Goal: Information Seeking & Learning: Check status

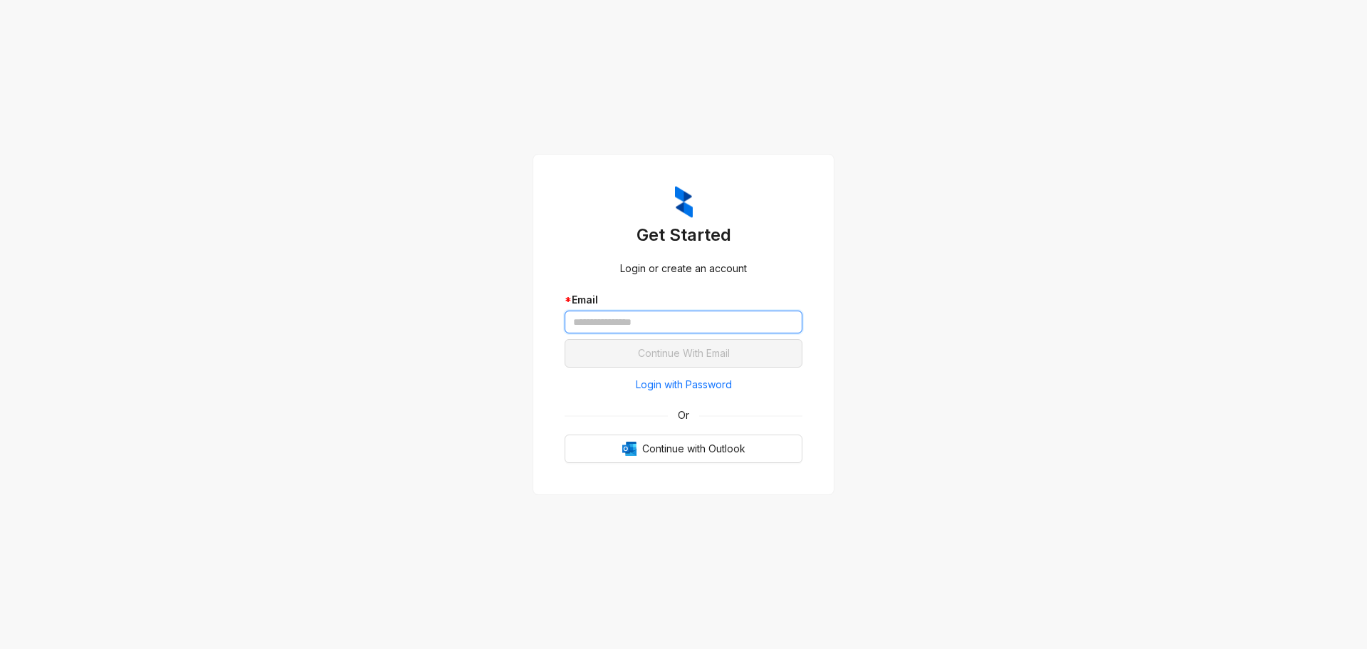
click at [620, 319] on input "text" at bounding box center [684, 321] width 238 height 23
type input "**********"
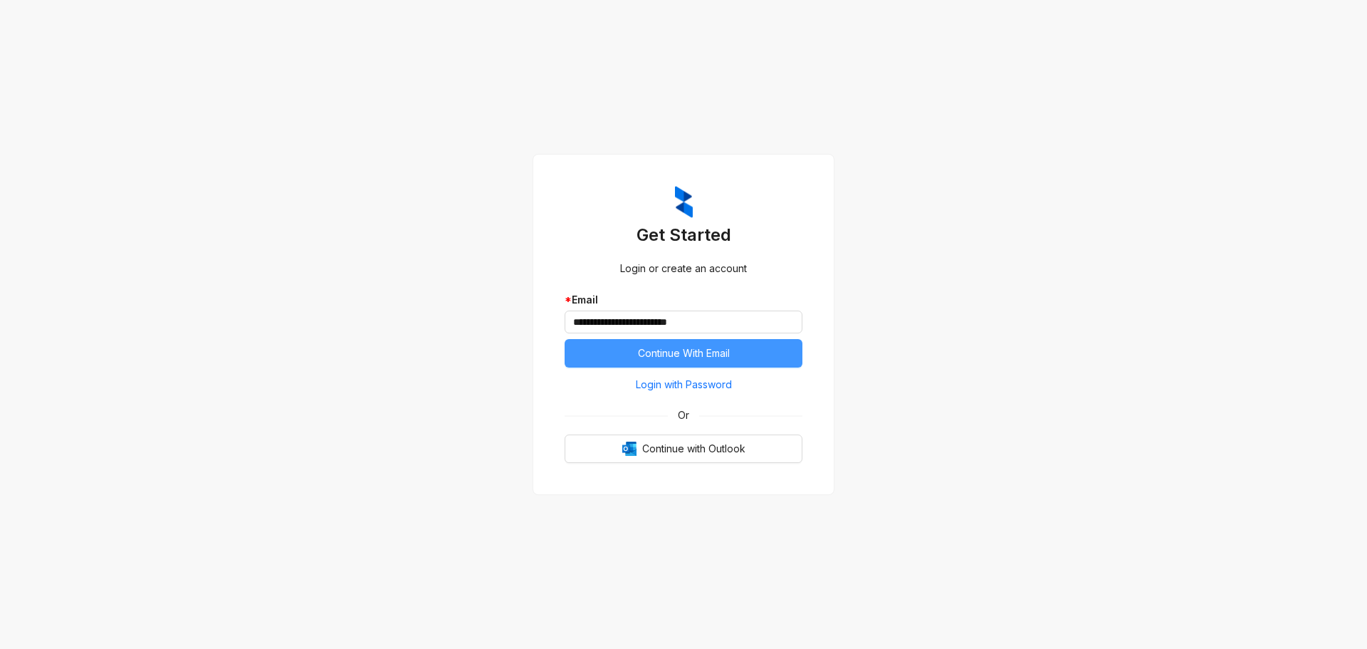
click at [663, 350] on span "Continue With Email" at bounding box center [684, 353] width 92 height 16
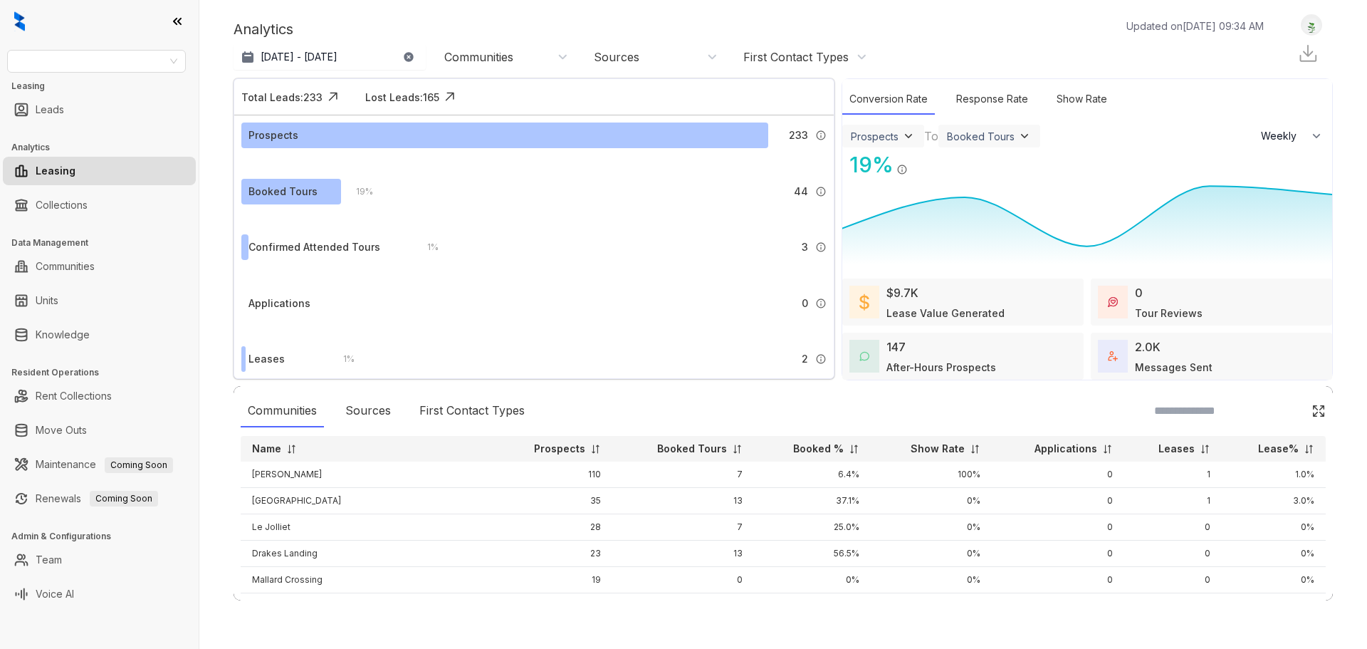
select select "******"
click at [127, 68] on input "search" at bounding box center [90, 61] width 149 height 21
click at [45, 90] on div "LDG" at bounding box center [97, 90] width 156 height 16
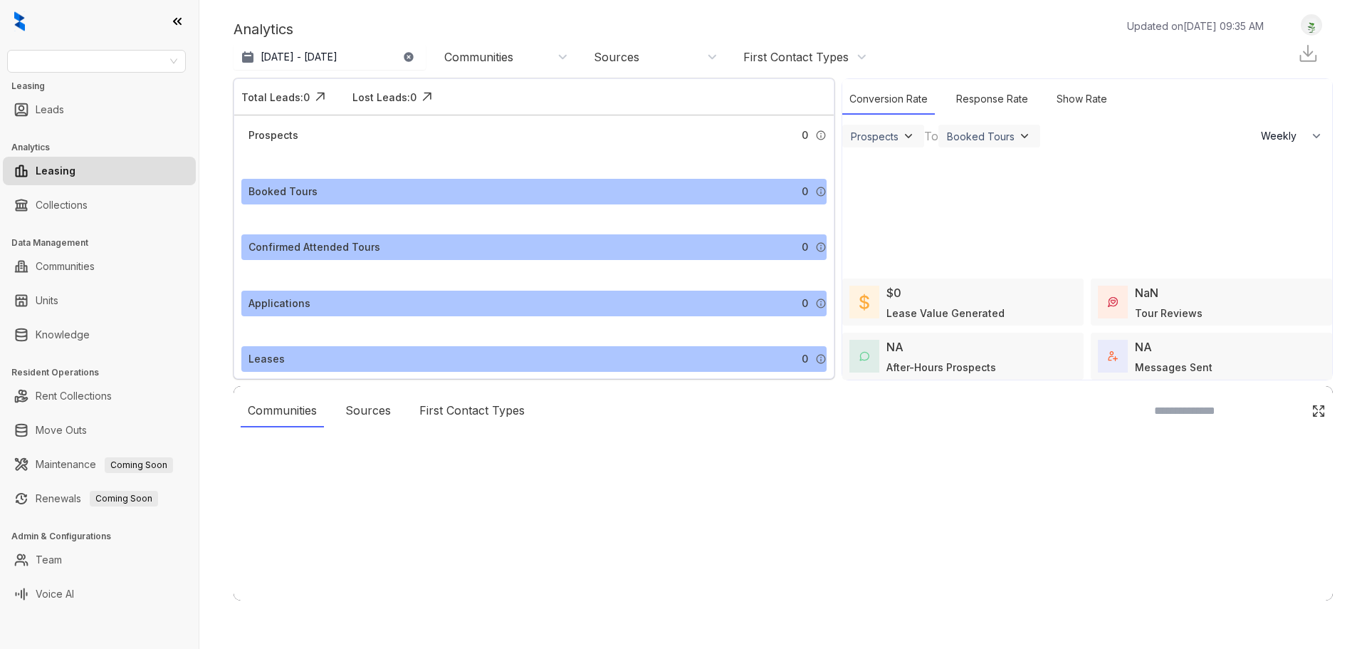
select select "******"
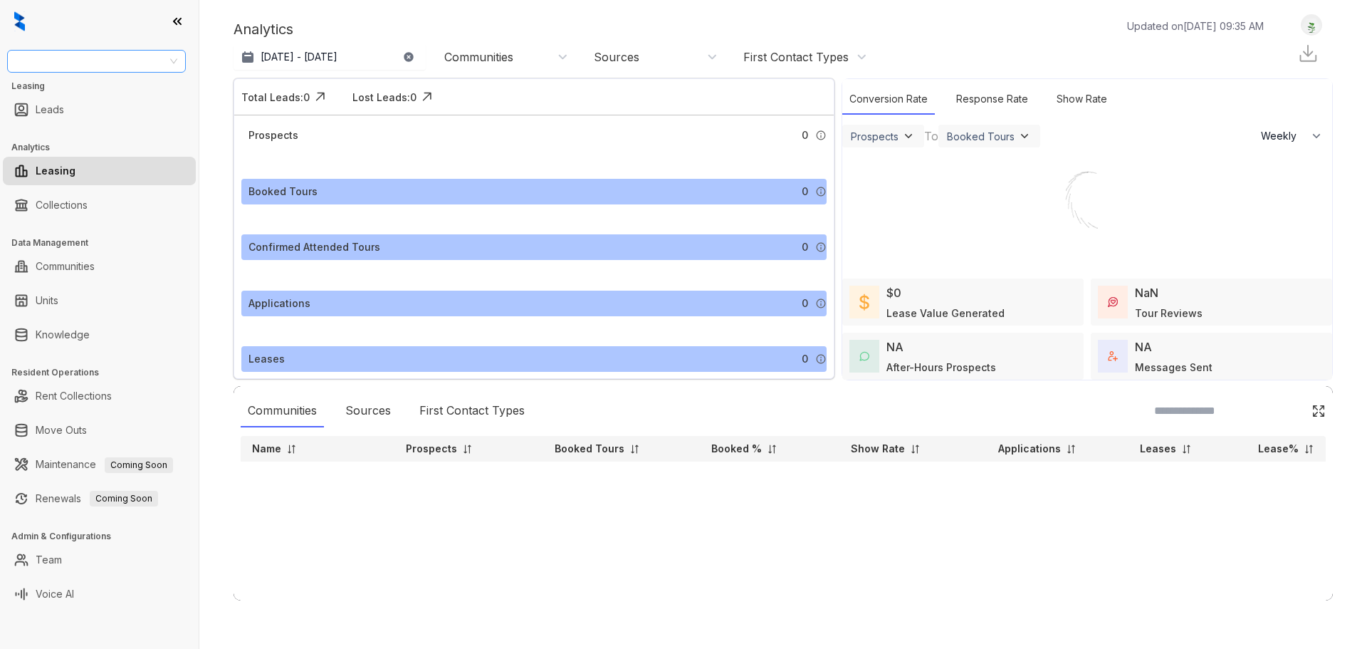
click at [83, 61] on input "search" at bounding box center [90, 61] width 149 height 21
click at [104, 118] on div "LDG Gateway" at bounding box center [97, 113] width 156 height 16
click at [109, 66] on span "LDG Gateway" at bounding box center [97, 61] width 162 height 21
click at [95, 126] on div "LDG Multifamily" at bounding box center [96, 135] width 173 height 23
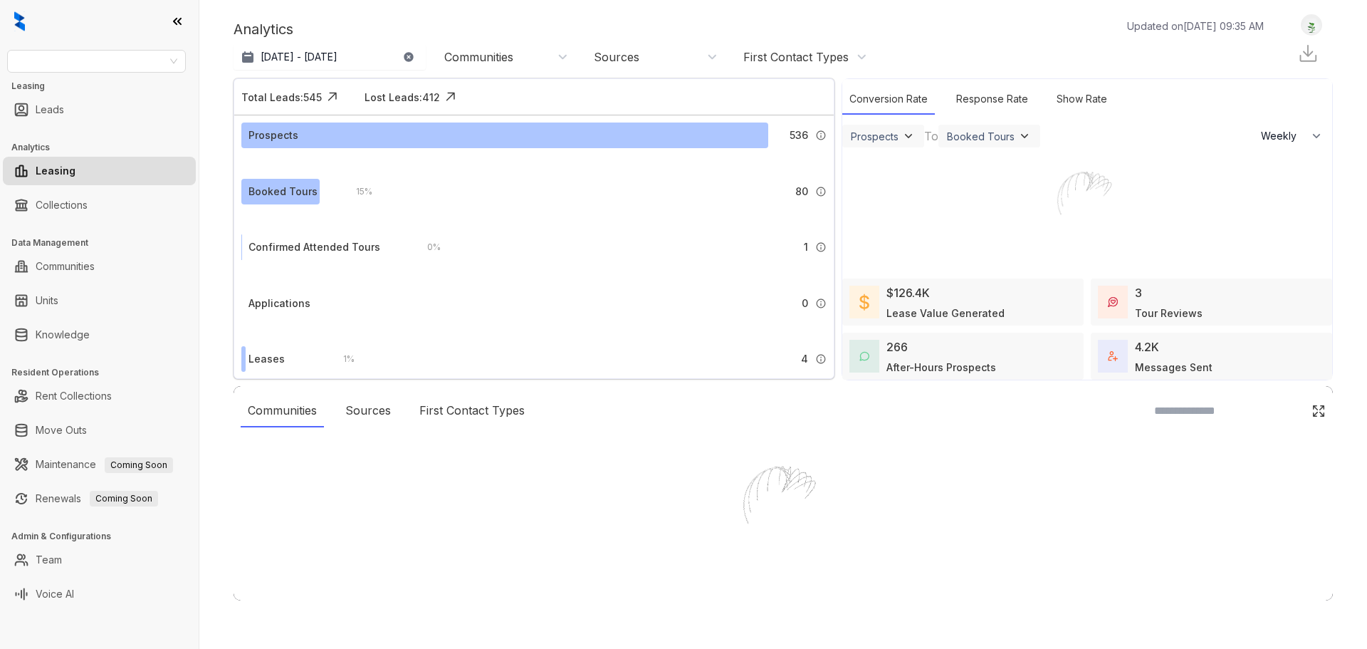
select select "******"
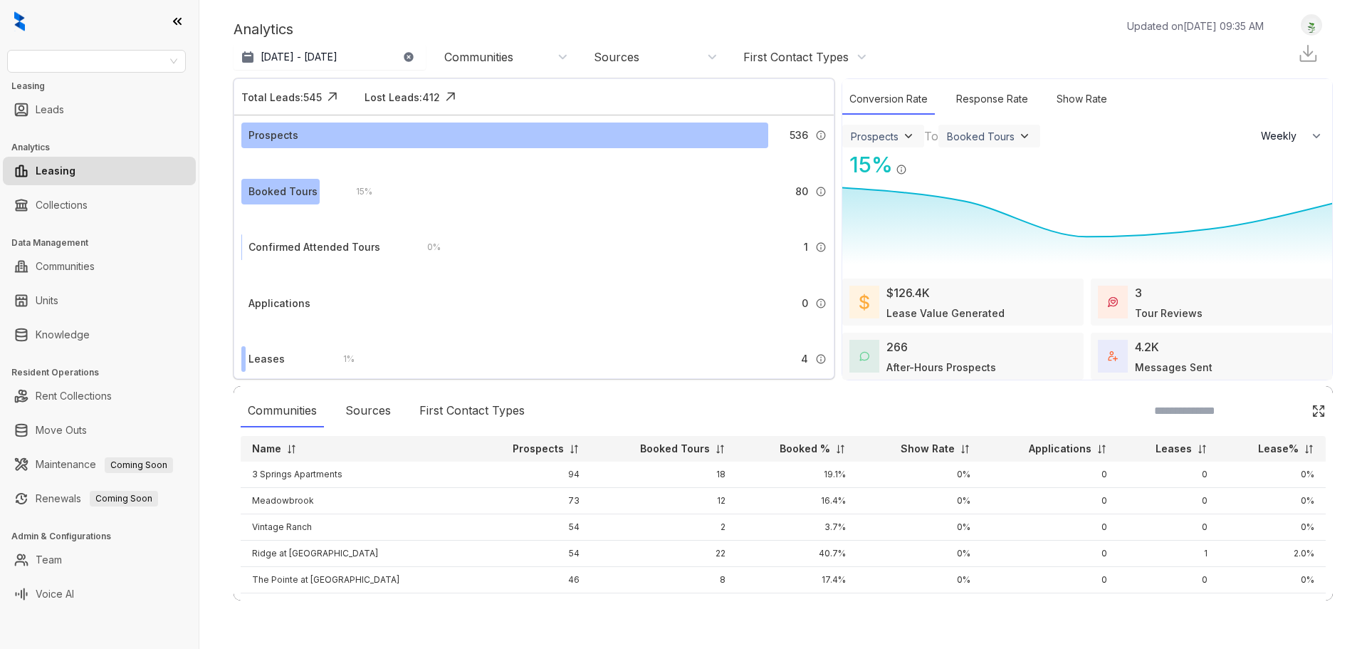
click at [1311, 414] on img at bounding box center [1318, 411] width 14 height 14
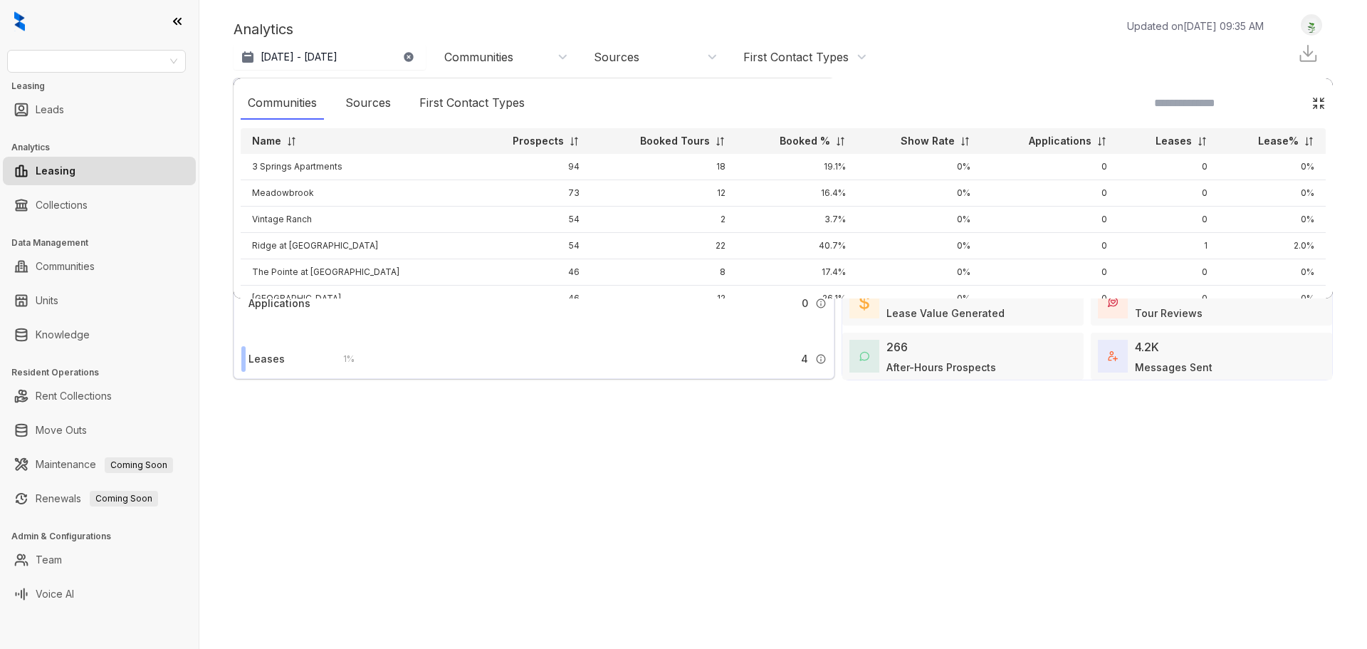
click at [1311, 97] on img at bounding box center [1318, 103] width 14 height 14
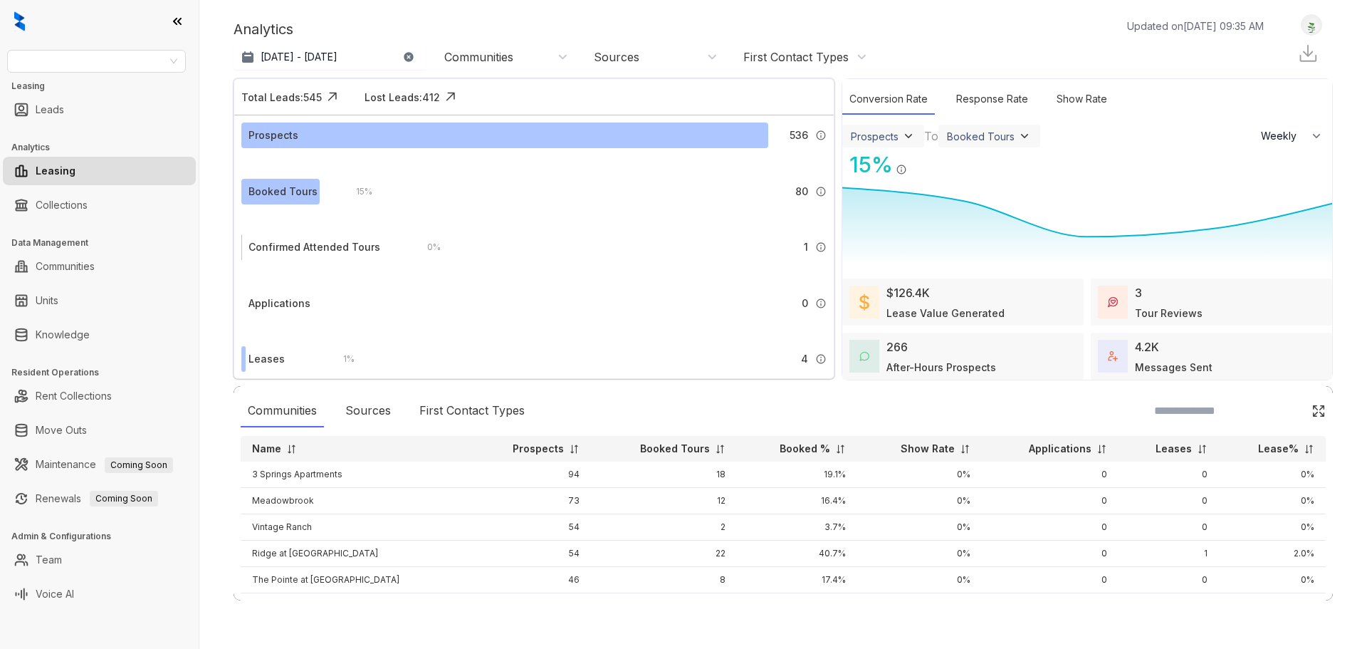
click at [1302, 399] on div at bounding box center [1238, 410] width 175 height 33
click at [1311, 407] on img at bounding box center [1318, 411] width 14 height 14
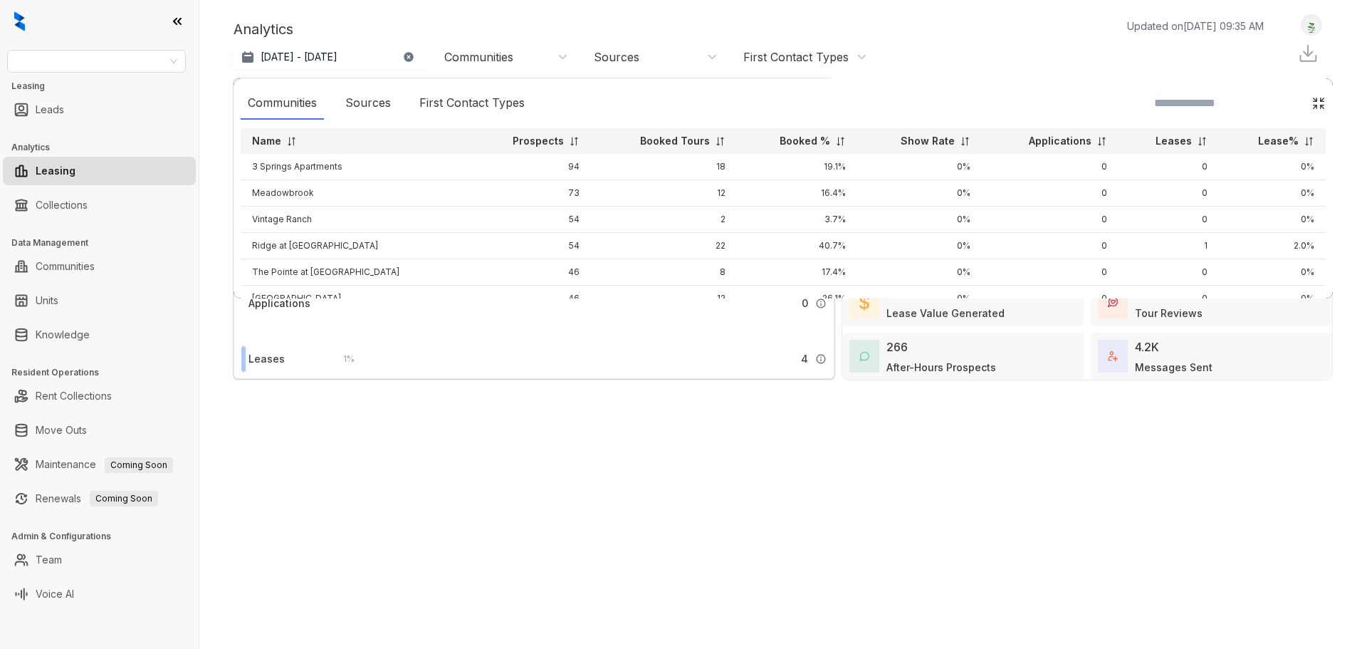
click at [550, 66] on div "Communities" at bounding box center [504, 57] width 142 height 23
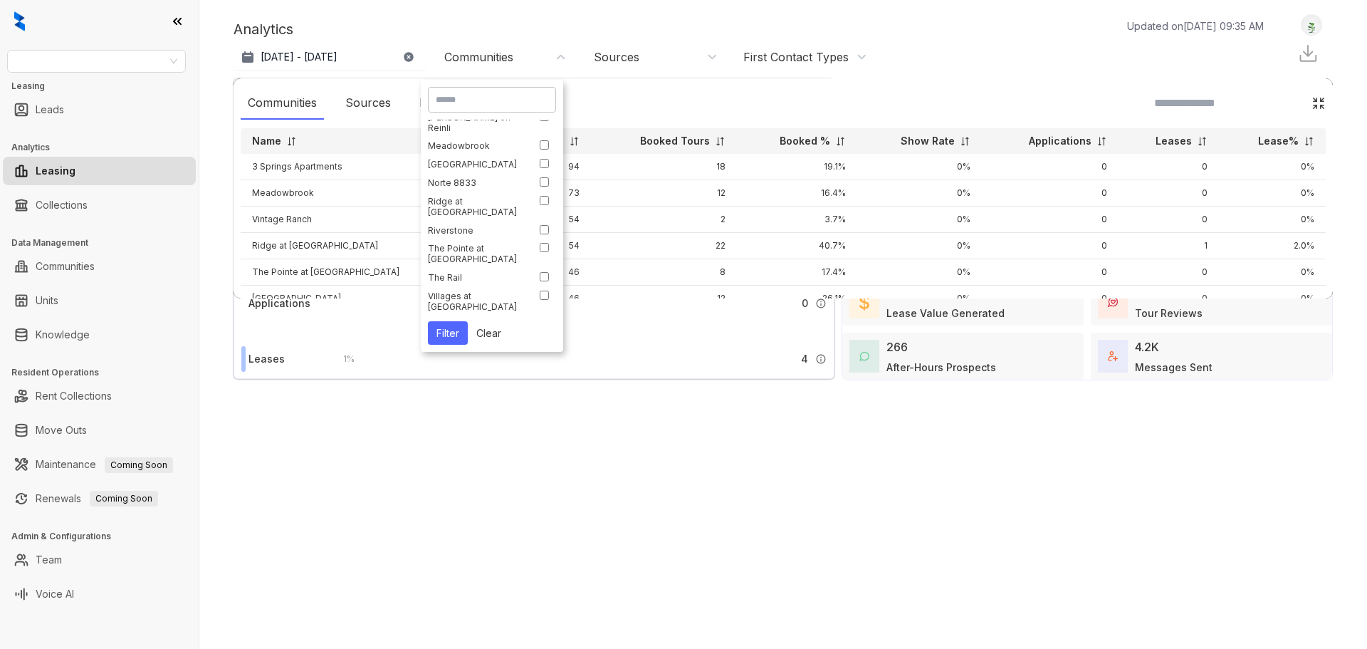
scroll to position [69, 0]
click at [550, 475] on div "Analytics Updated on Aug 15, 2025, 09:35 AM Jul 15, 2025 - Aug 14, 2025 Today L…" at bounding box center [783, 310] width 1099 height 592
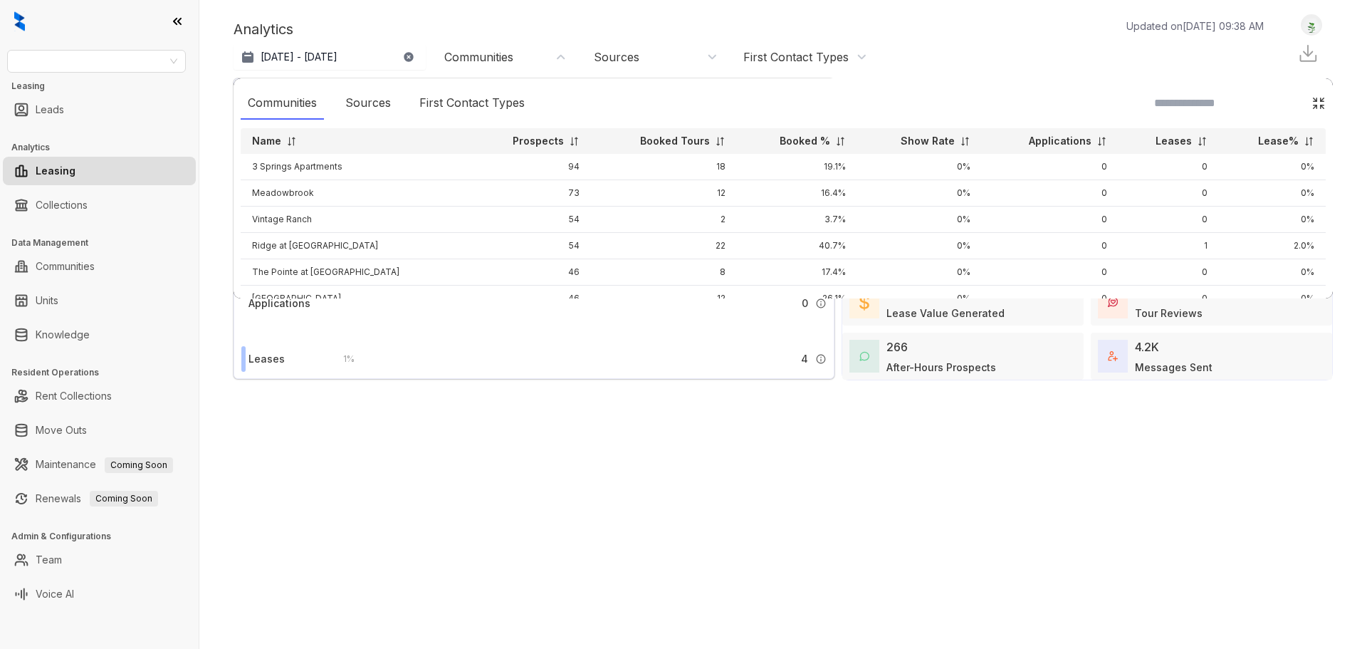
click at [1299, 100] on div at bounding box center [1238, 103] width 175 height 33
click at [1311, 99] on img at bounding box center [1318, 103] width 14 height 14
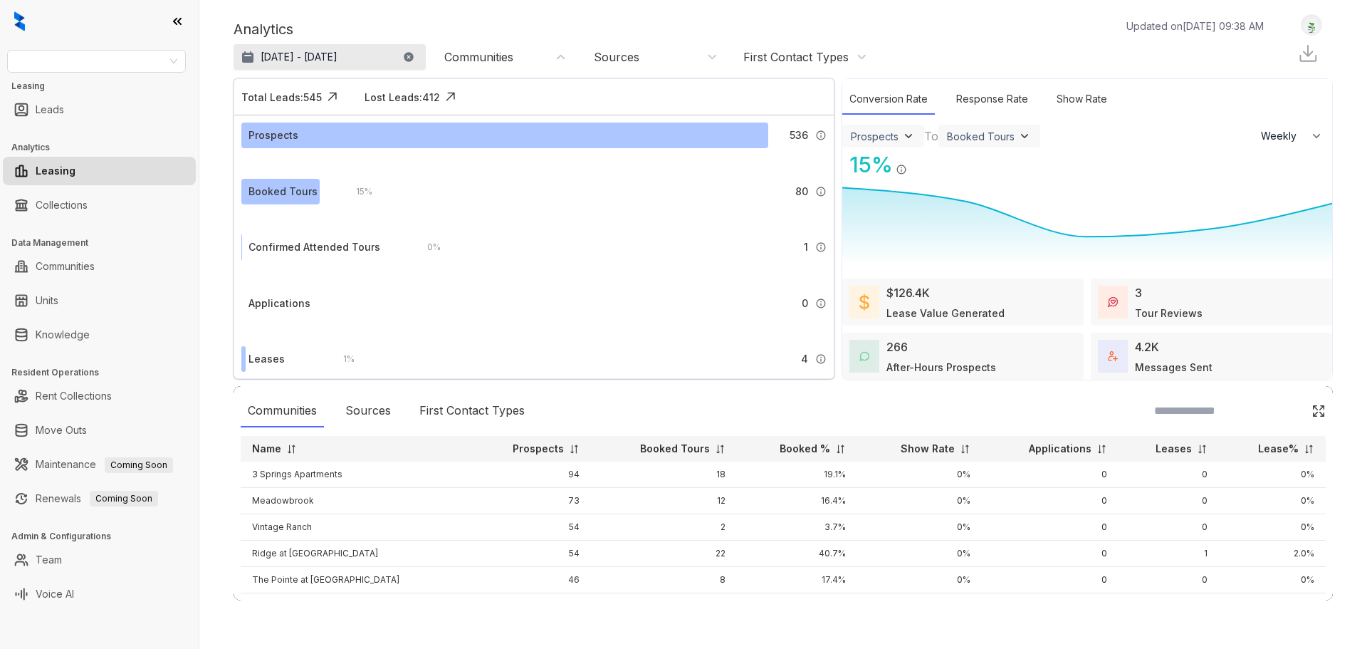
click at [315, 60] on p "Jul 15, 2025 - Aug 14, 2025" at bounding box center [299, 57] width 77 height 14
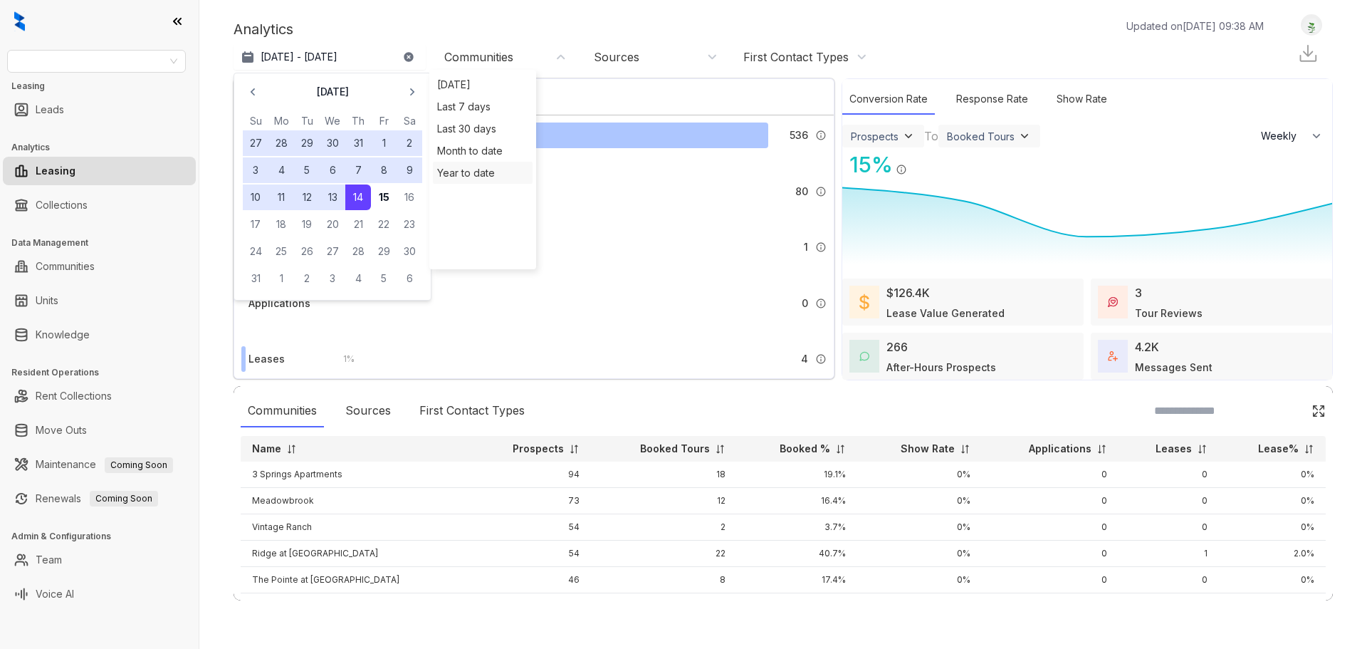
click at [483, 174] on div "Year to date" at bounding box center [483, 173] width 100 height 22
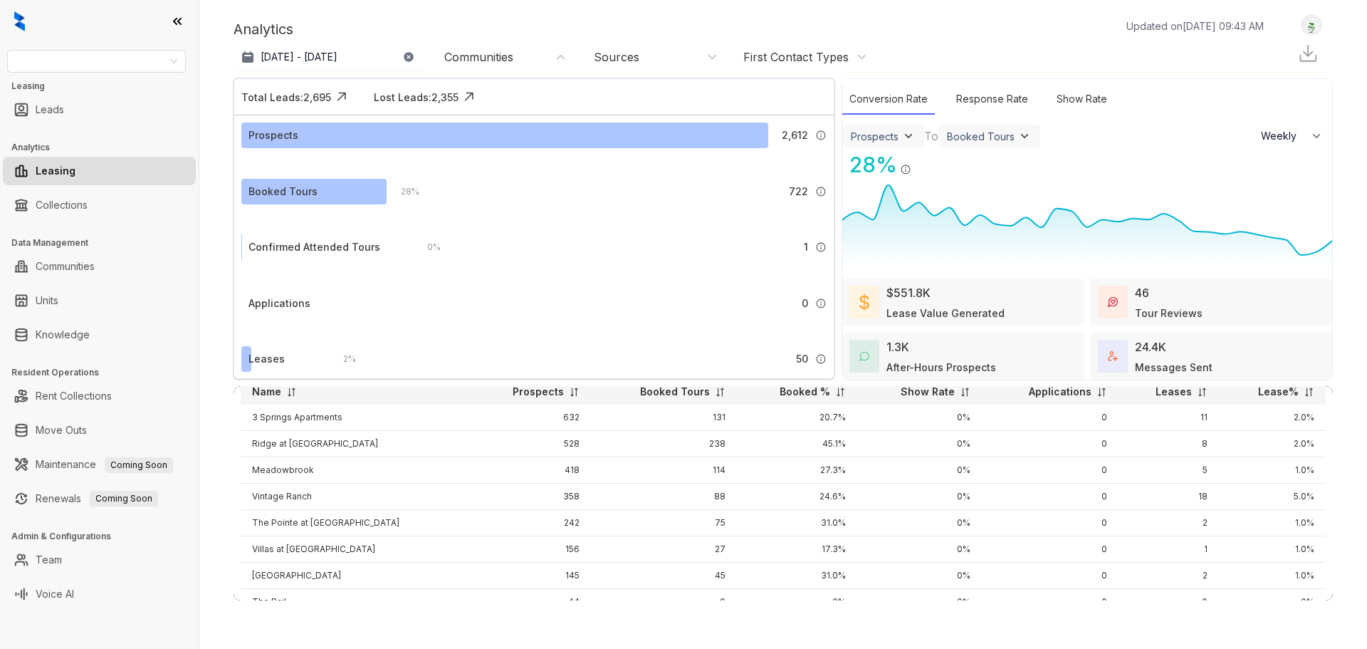
scroll to position [45, 0]
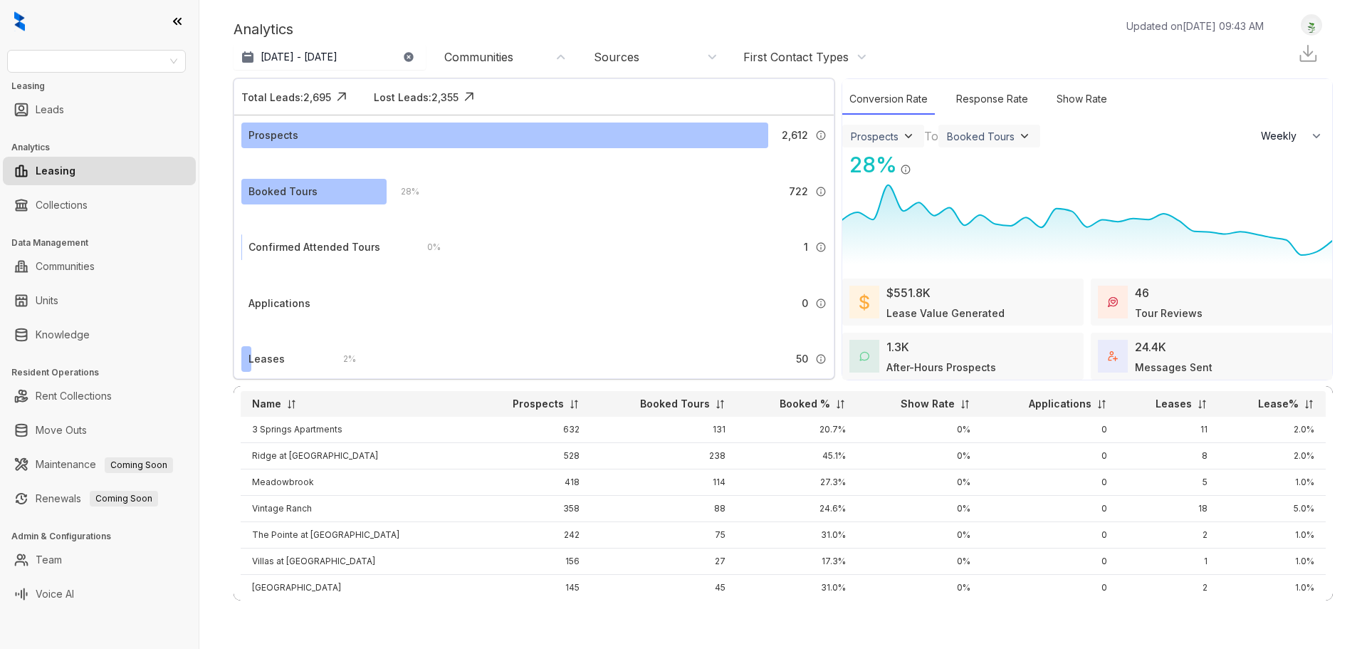
click at [997, 288] on div "$551.8K Lease Value Generated" at bounding box center [962, 301] width 241 height 47
select select "******"
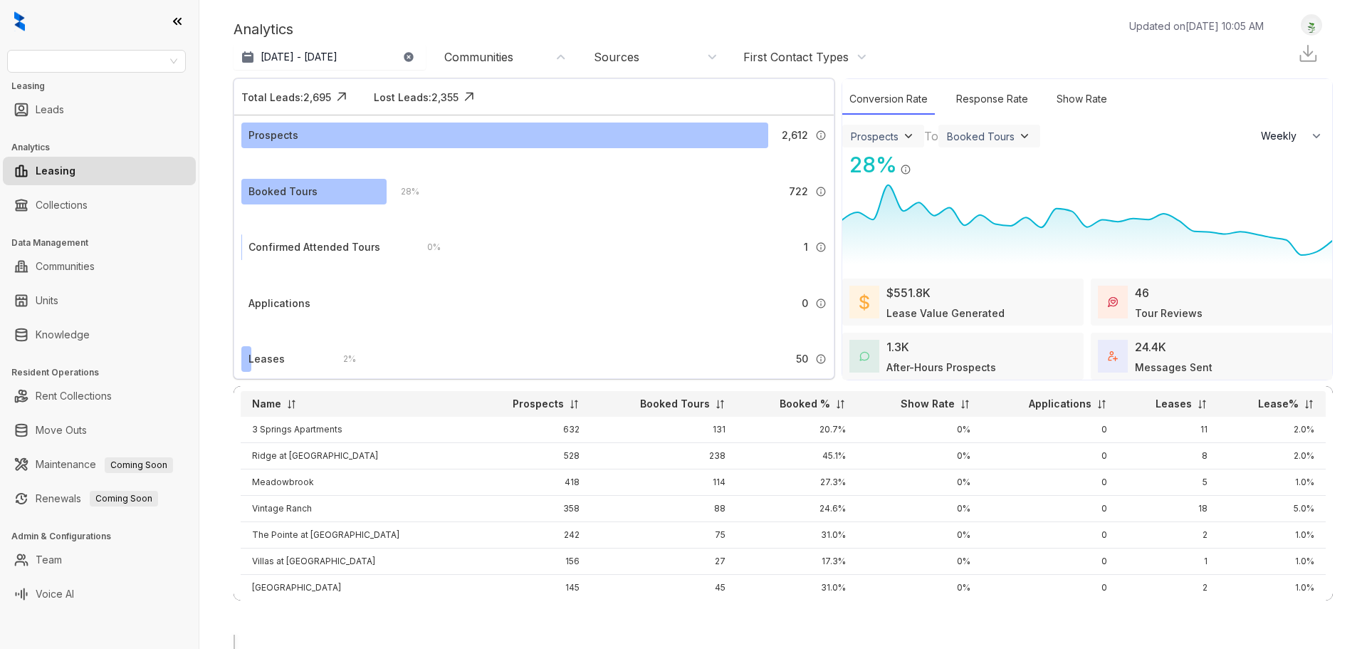
click at [575, 634] on div at bounding box center [783, 634] width 1099 height 0
